Goal: Transaction & Acquisition: Obtain resource

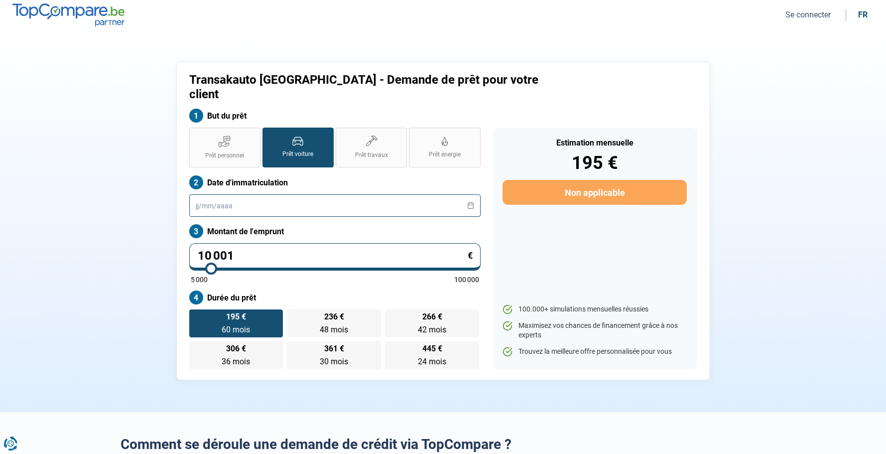
drag, startPoint x: 374, startPoint y: 191, endPoint x: 372, endPoint y: 198, distance: 7.3
click at [375, 194] on input "text" at bounding box center [334, 205] width 291 height 22
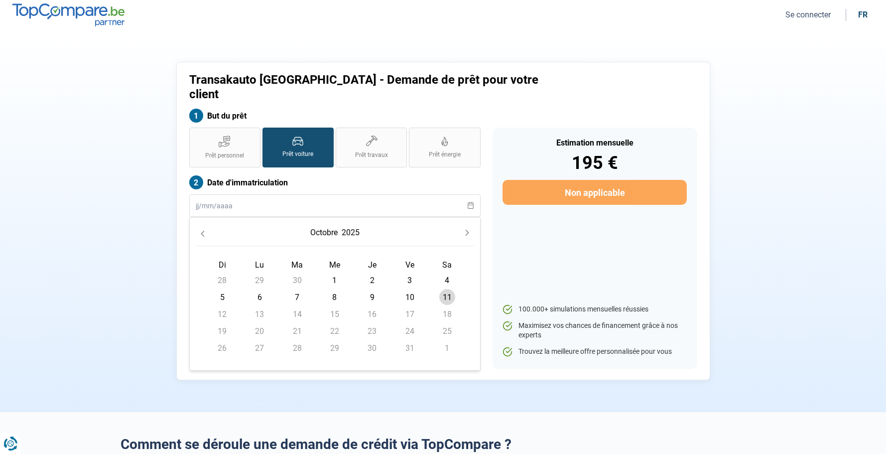
click at [444, 289] on span "11" at bounding box center [447, 297] width 16 height 16
type input "[DATE]"
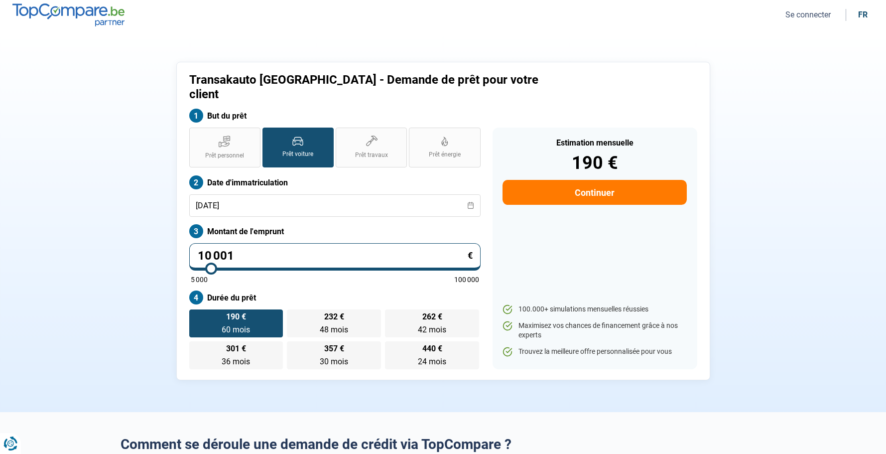
click at [251, 243] on input "10 001" at bounding box center [334, 256] width 291 height 27
type input "2"
type input "5000"
type input "22"
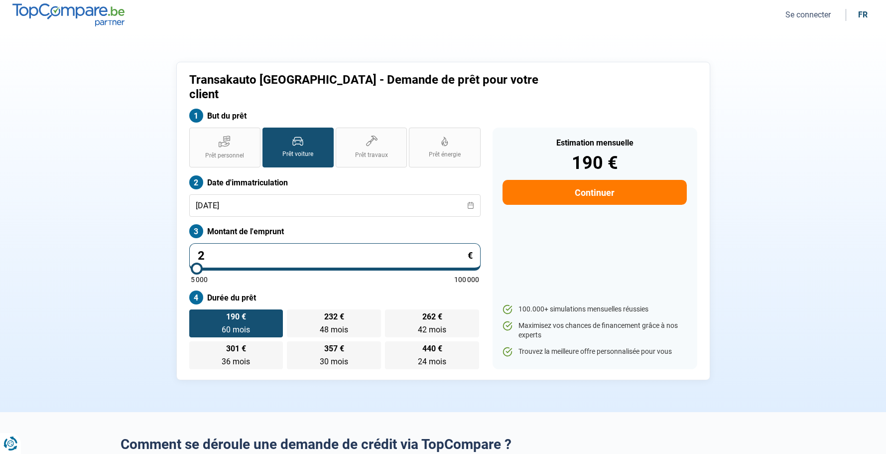
type input "5000"
type input "228"
type input "5000"
type input "2 288"
type input "5000"
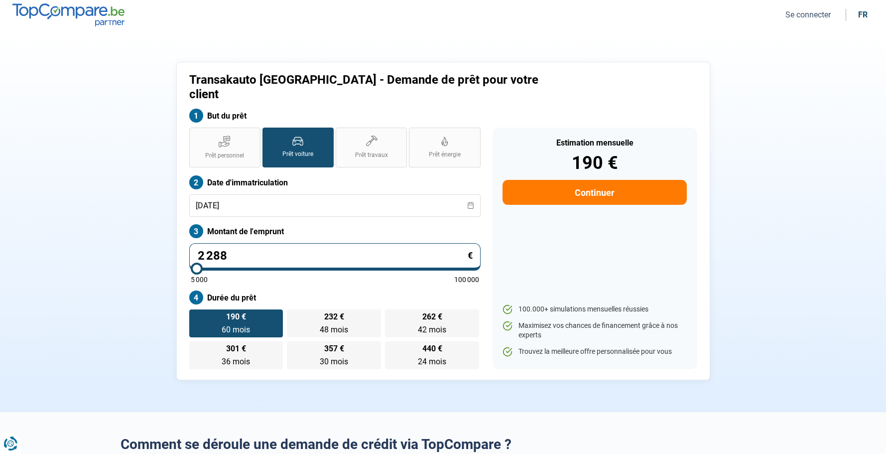
type input "22 880"
type input "23000"
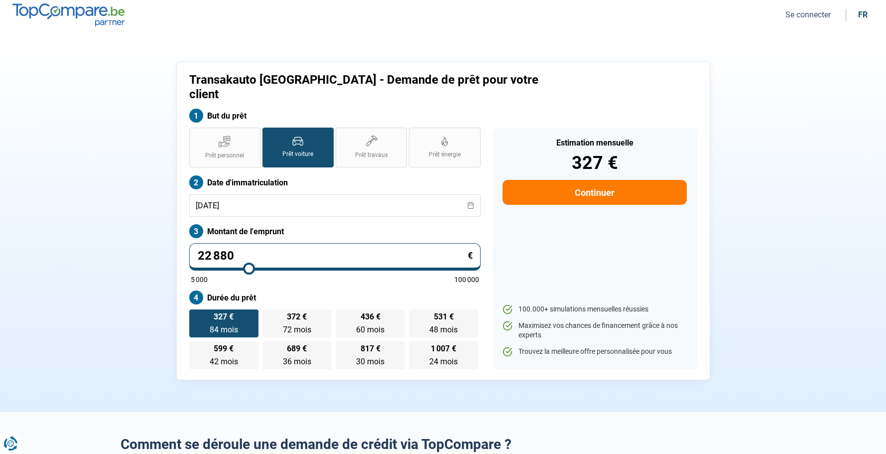
click at [538, 254] on div "Estimation mensuelle 327 € Continuer 100.000+ simulations mensuelles réussies M…" at bounding box center [595, 249] width 205 height 242
drag, startPoint x: 365, startPoint y: 314, endPoint x: 427, endPoint y: 320, distance: 63.1
click at [366, 325] on span "60 mois" at bounding box center [370, 329] width 28 height 9
click at [342, 314] on input "436 € 60 mois 60 mois" at bounding box center [339, 312] width 6 height 6
radio input "true"
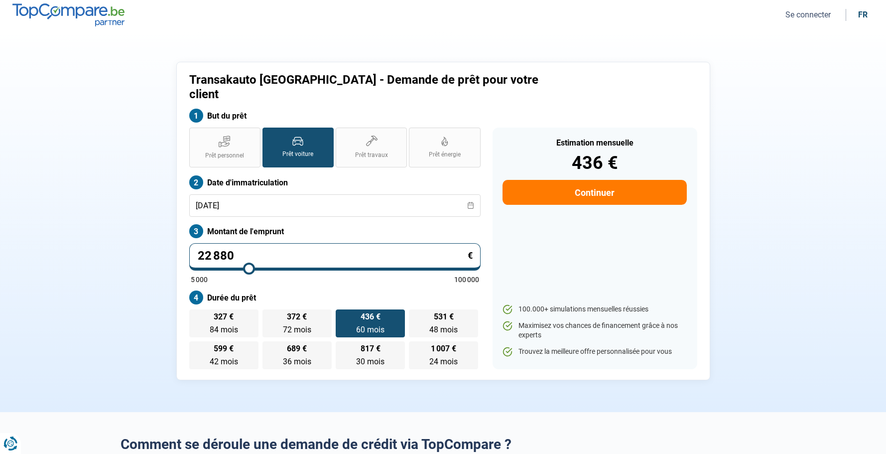
click at [857, 14] on li "fr" at bounding box center [862, 14] width 21 height 9
click at [862, 14] on div "fr" at bounding box center [862, 14] width 9 height 9
type input "22.880"
type input "23000"
select select "nl"
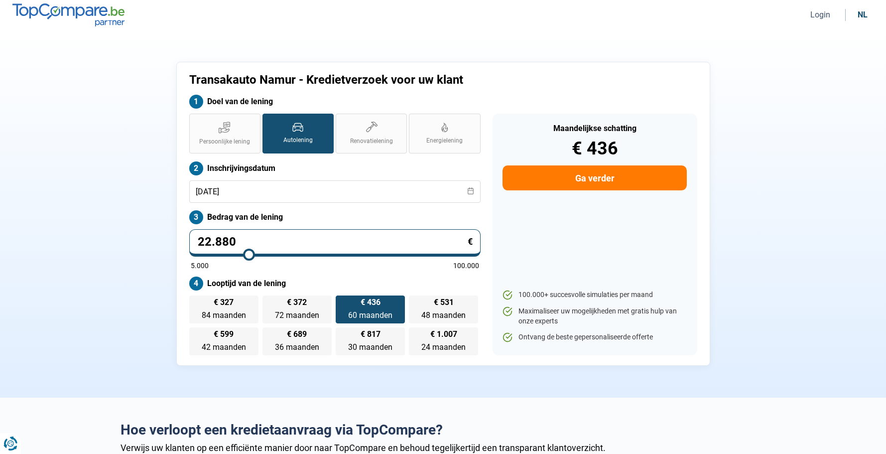
click at [812, 15] on button "Login" at bounding box center [821, 14] width 26 height 10
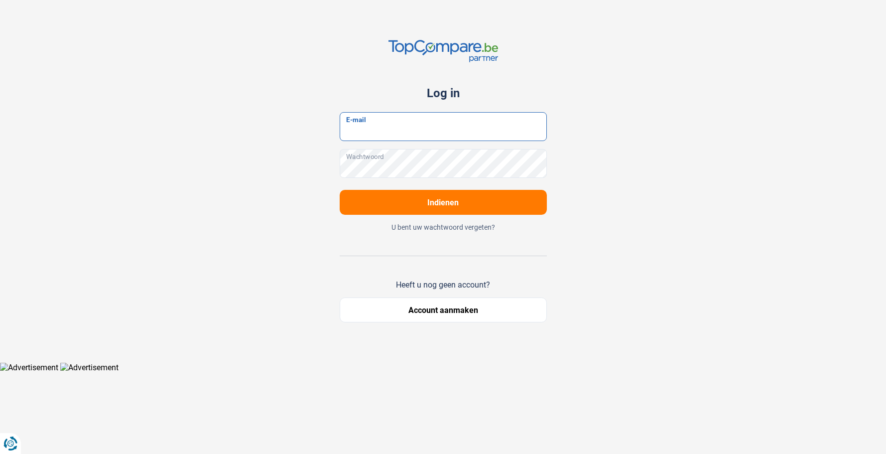
click at [533, 131] on input "E-mail" at bounding box center [443, 126] width 207 height 29
click at [562, 126] on div "Log in E-mail Wachtwoord Indienen U bent uw wachtwoord vergeten? Heeft u nog ge…" at bounding box center [444, 181] width 658 height 362
click at [459, 135] on input "E-mail" at bounding box center [443, 126] width 207 height 29
select select "nl"
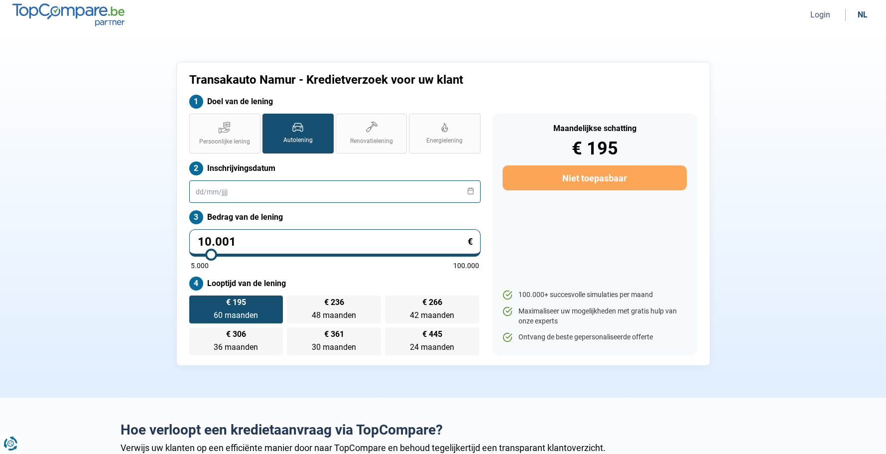
click at [422, 192] on input "text" at bounding box center [334, 191] width 291 height 22
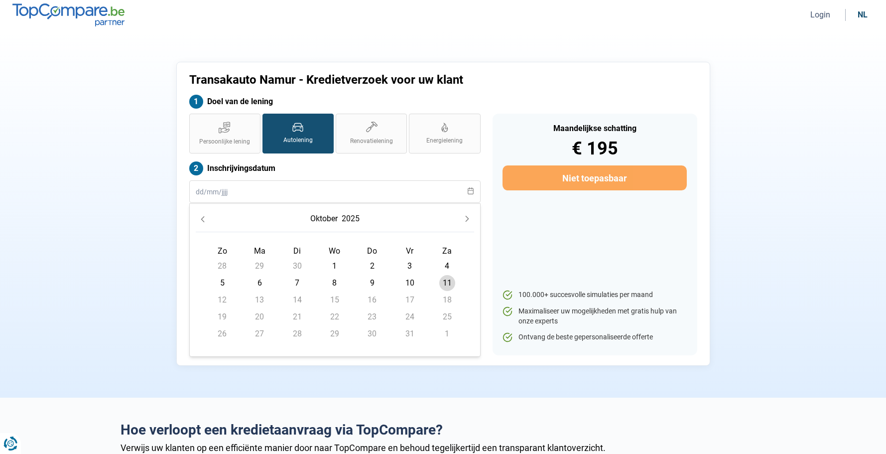
drag, startPoint x: 448, startPoint y: 281, endPoint x: 497, endPoint y: 240, distance: 64.0
click at [449, 281] on span "11" at bounding box center [447, 283] width 16 height 16
type input "[DATE]"
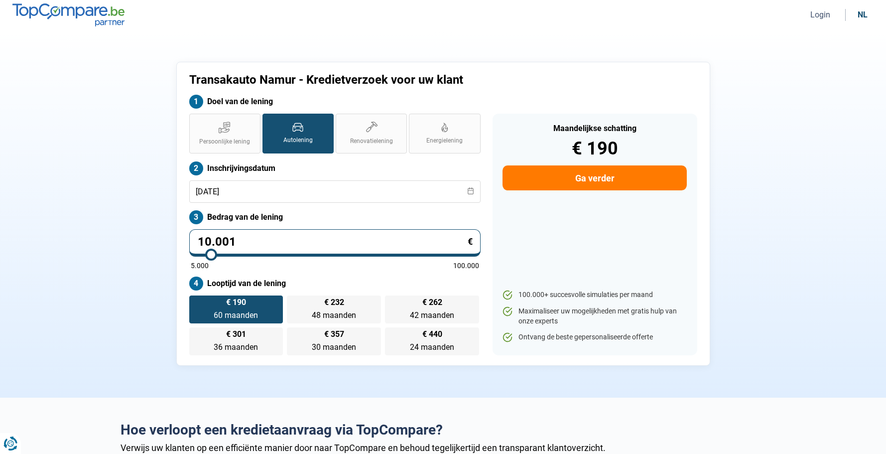
click at [534, 177] on button "Ga verder" at bounding box center [595, 177] width 184 height 25
select select "32"
